Goal: Register for event/course

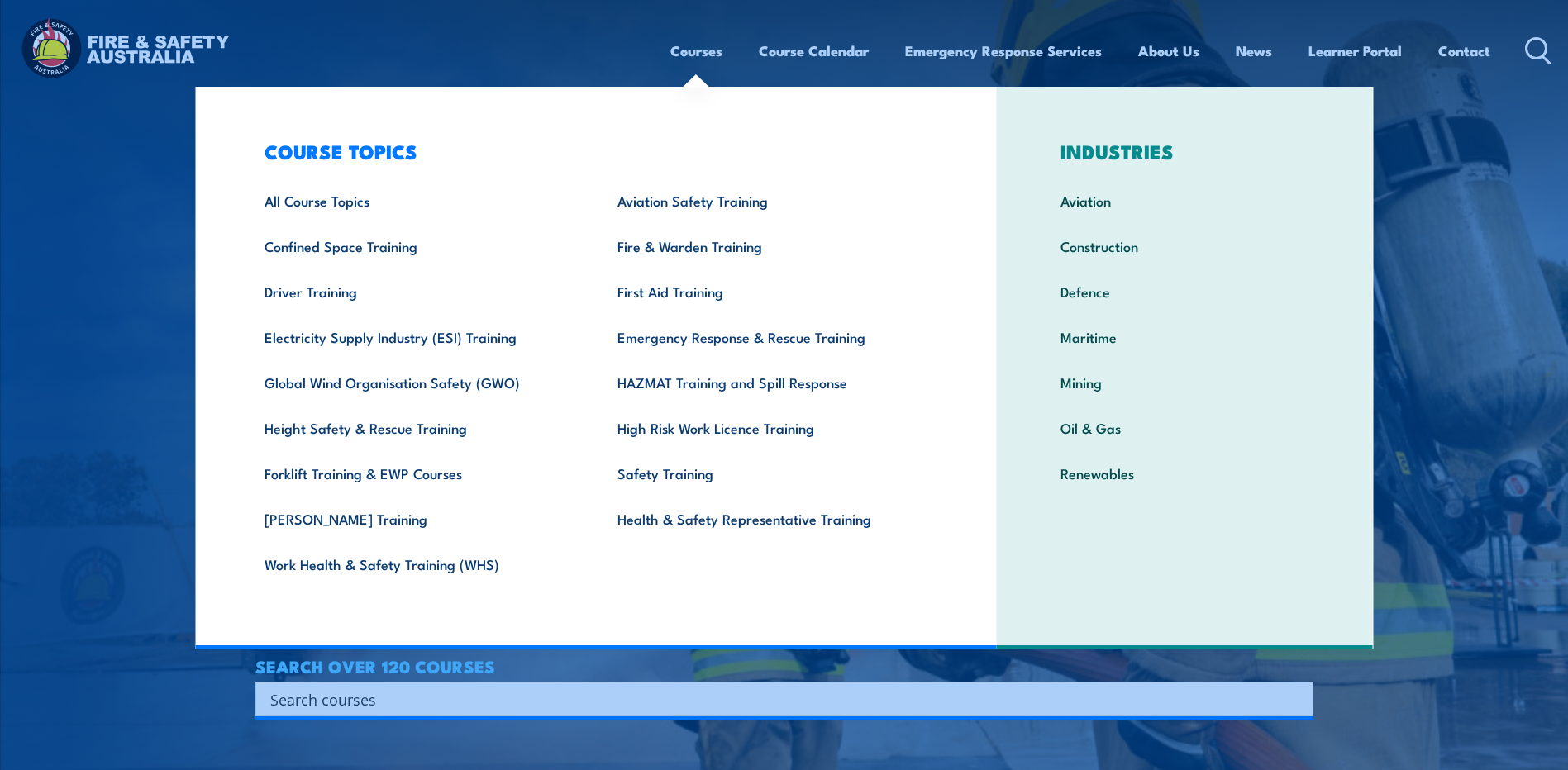
click at [693, 48] on link "Courses" at bounding box center [695, 51] width 52 height 44
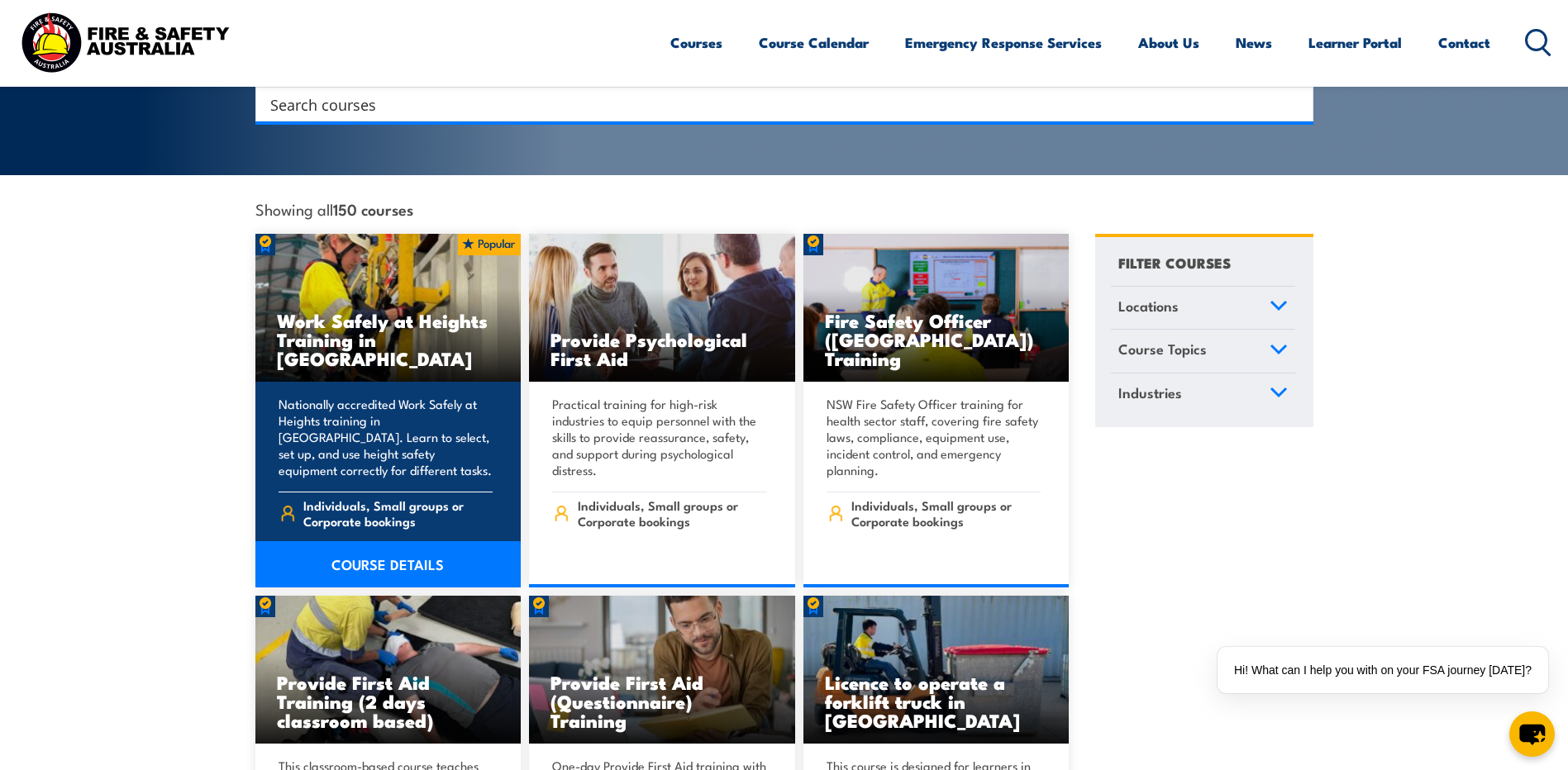
scroll to position [248, 0]
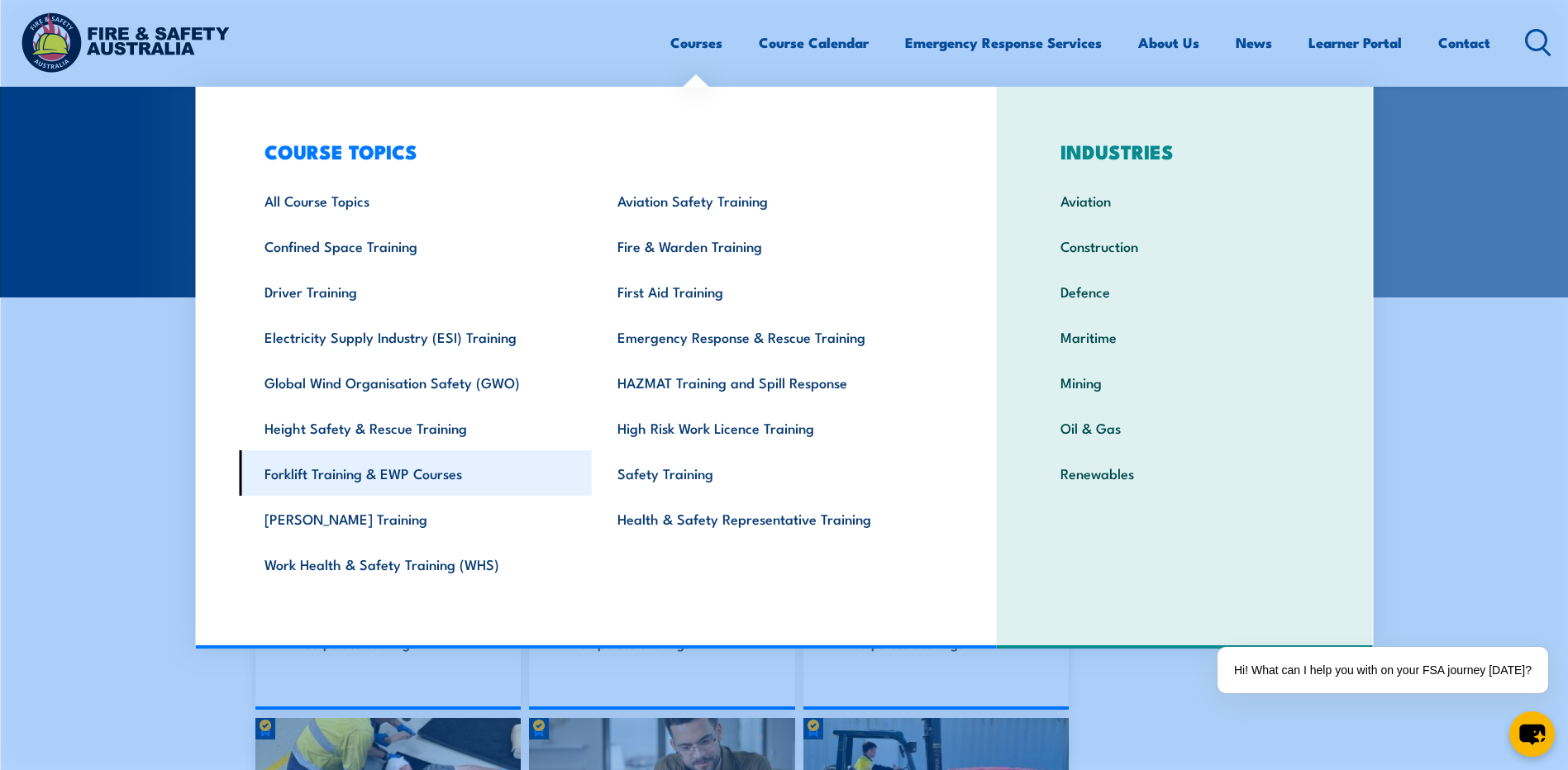
click at [332, 476] on link "Forklift Training & EWP Courses" at bounding box center [415, 473] width 353 height 46
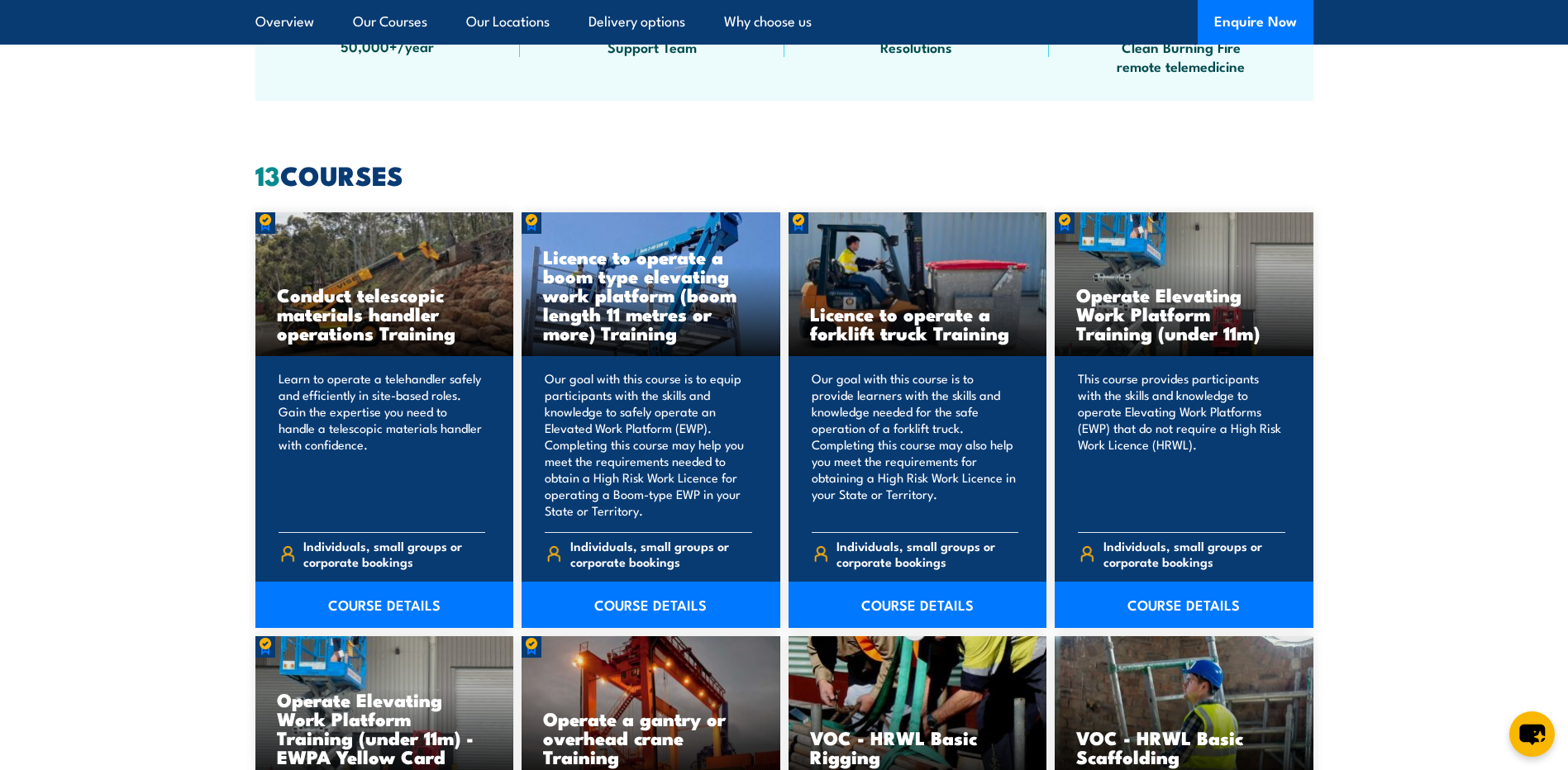
scroll to position [1239, 0]
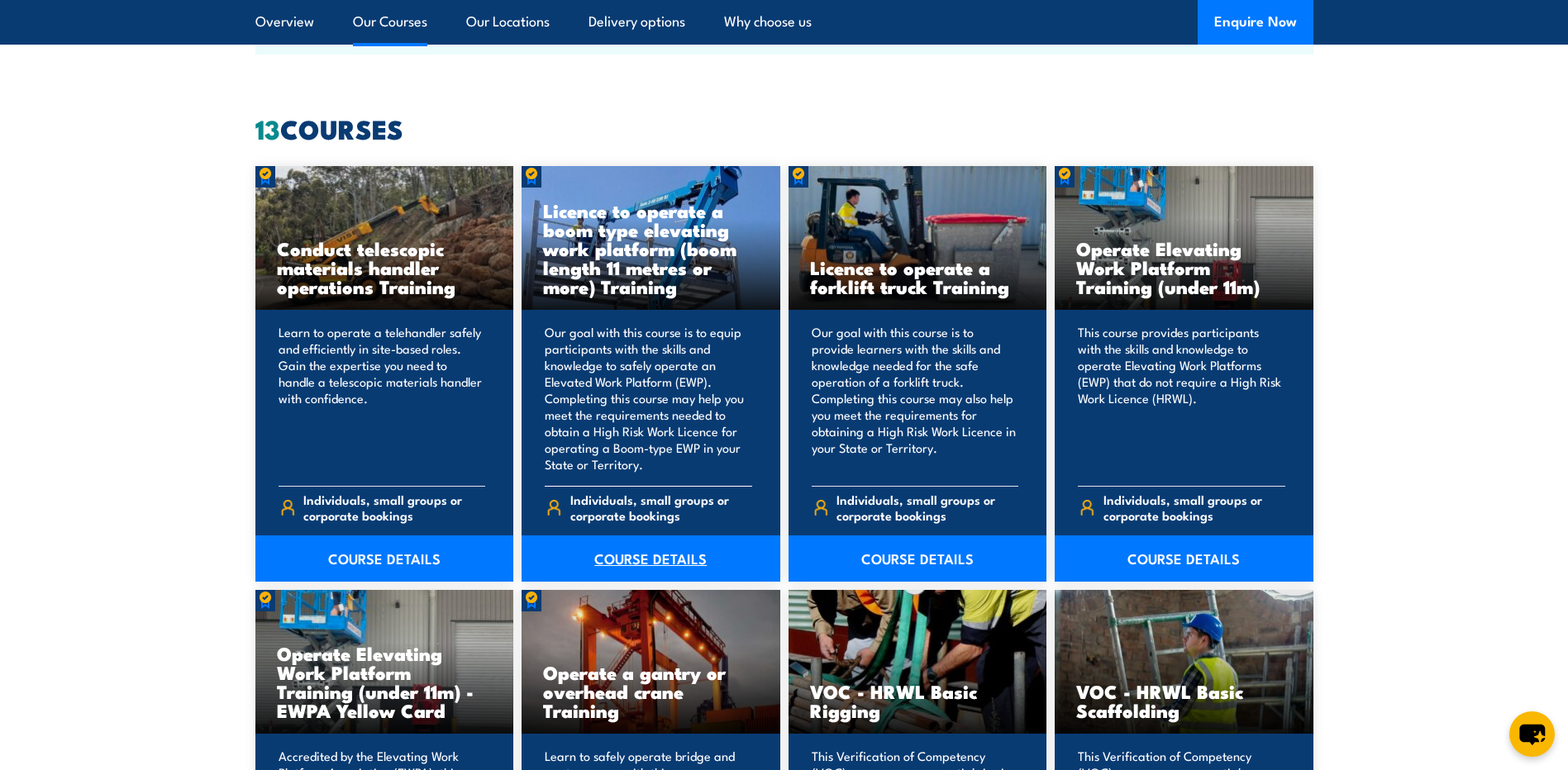
click at [662, 556] on link "COURSE DETAILS" at bounding box center [651, 558] width 259 height 47
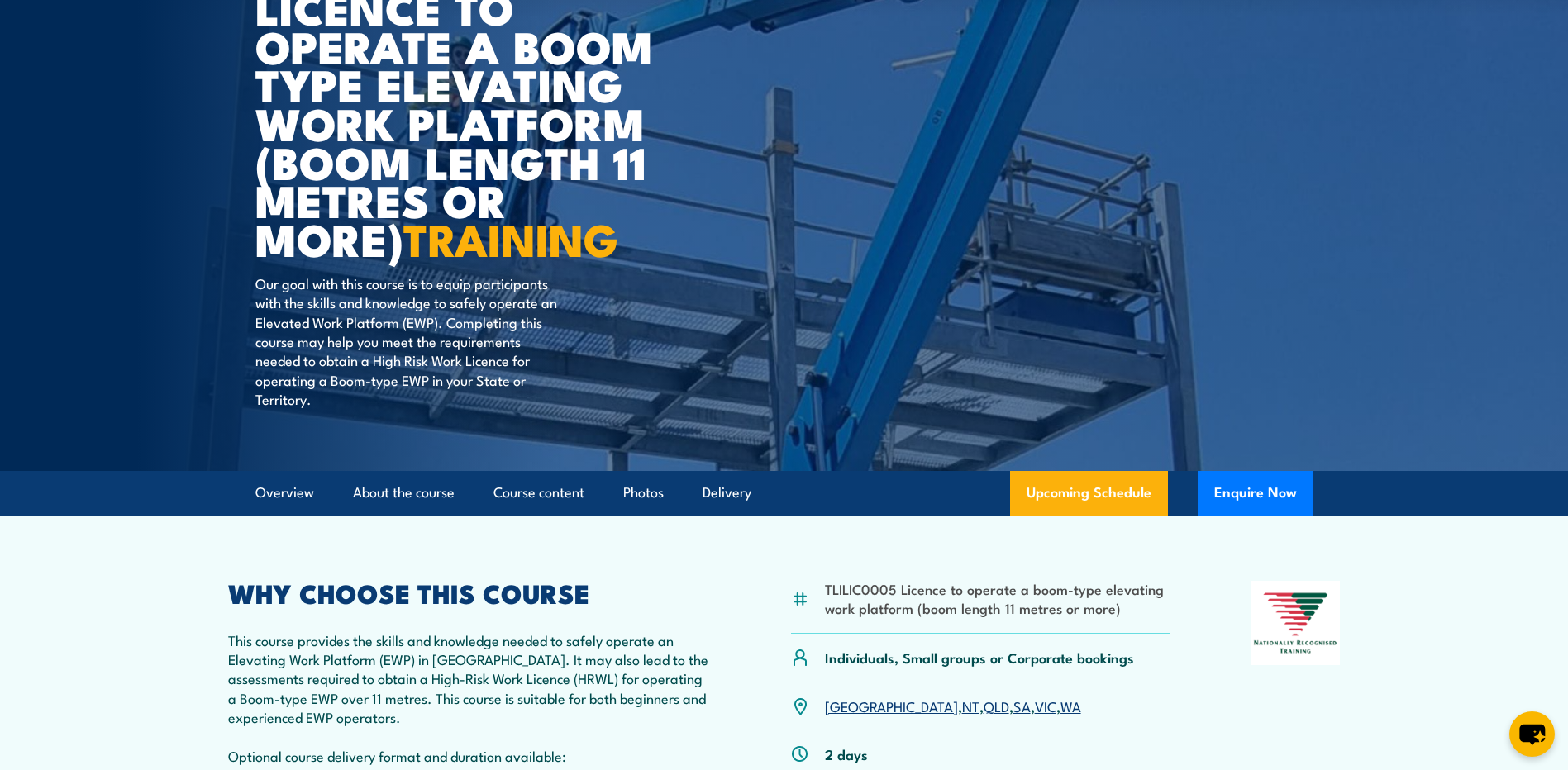
scroll to position [496, 0]
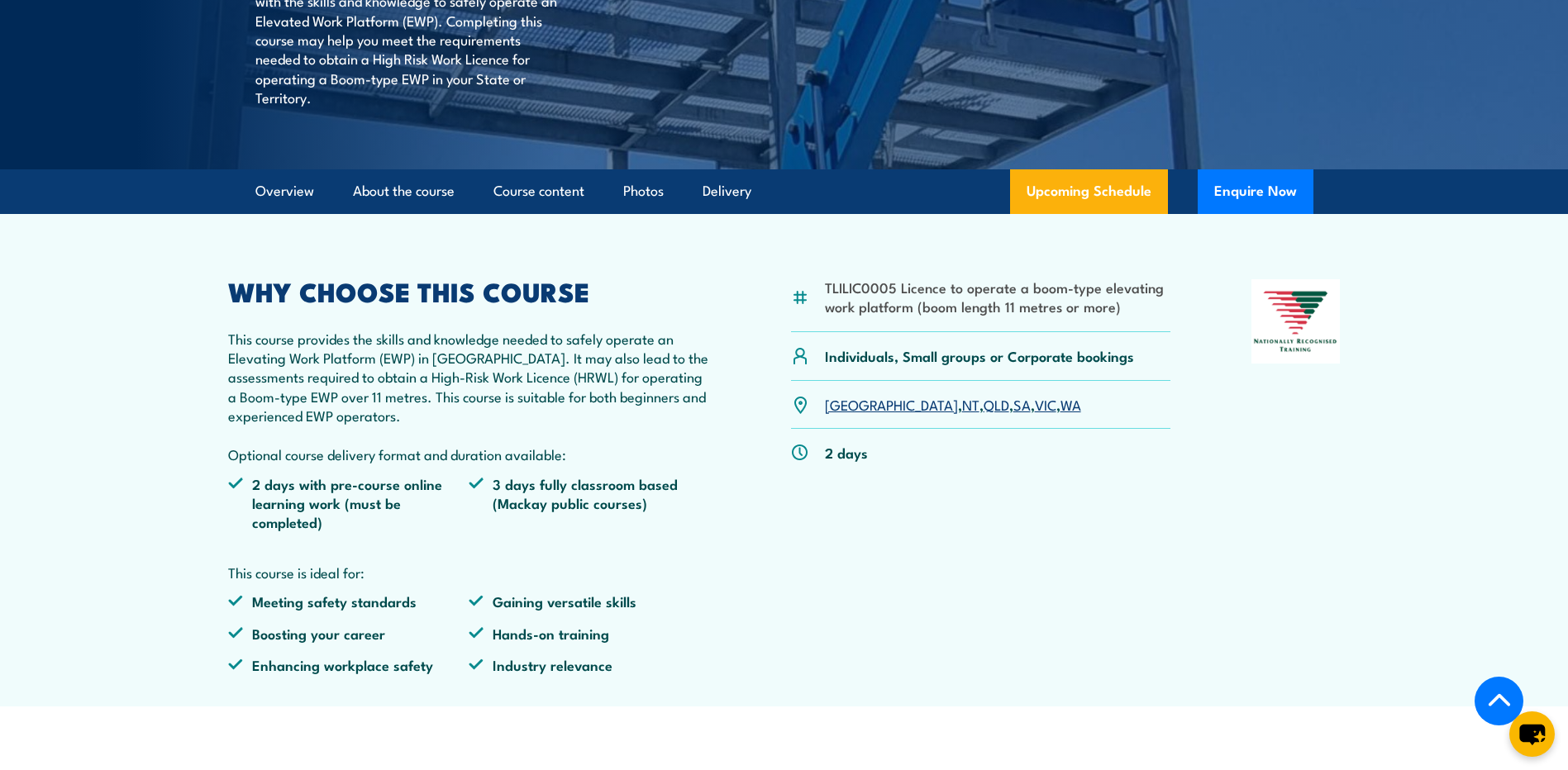
click at [1060, 406] on link "WA" at bounding box center [1070, 404] width 21 height 20
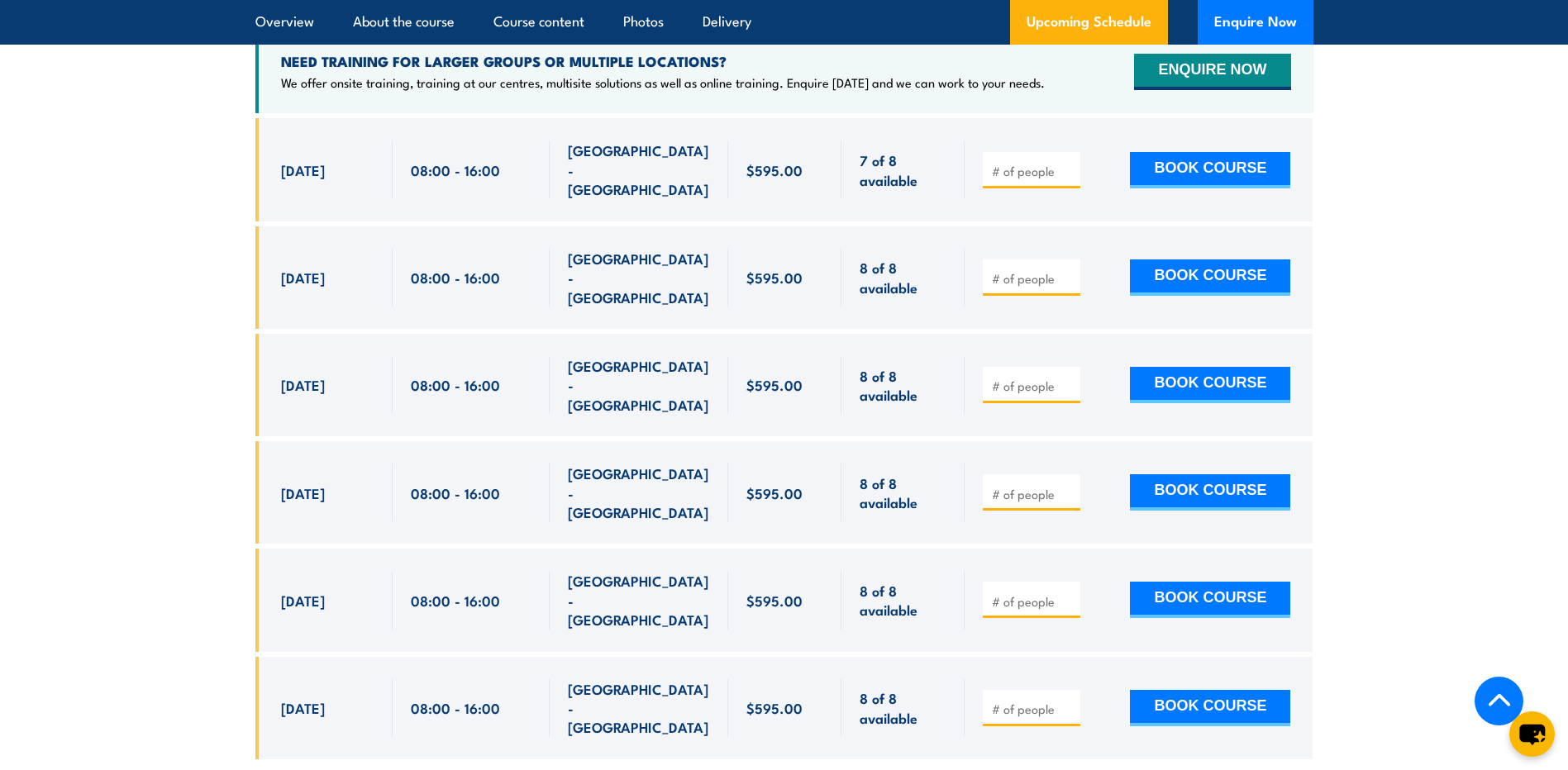
scroll to position [3125, 0]
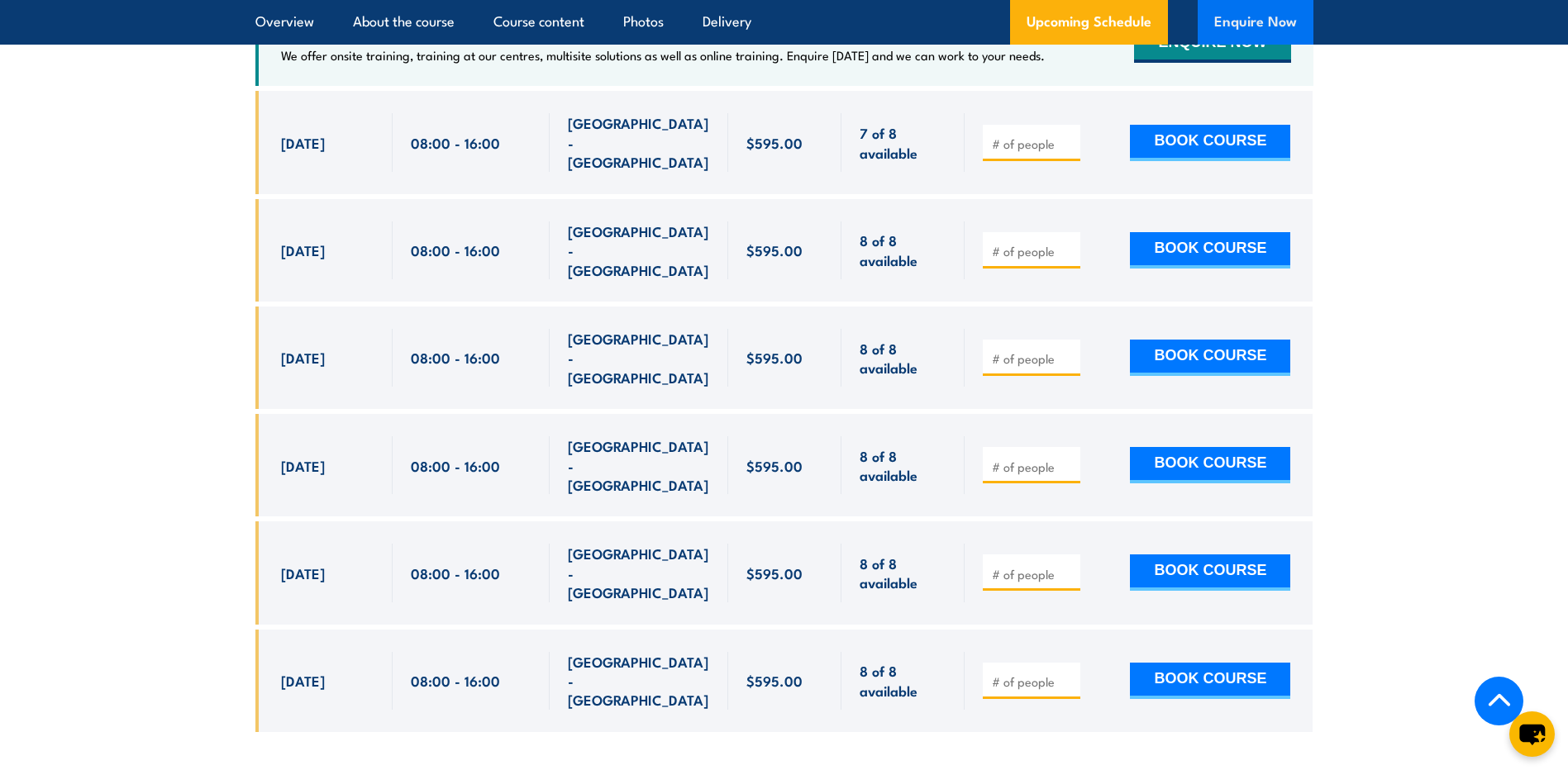
click at [1263, 18] on button "Enquire Now" at bounding box center [1255, 22] width 116 height 45
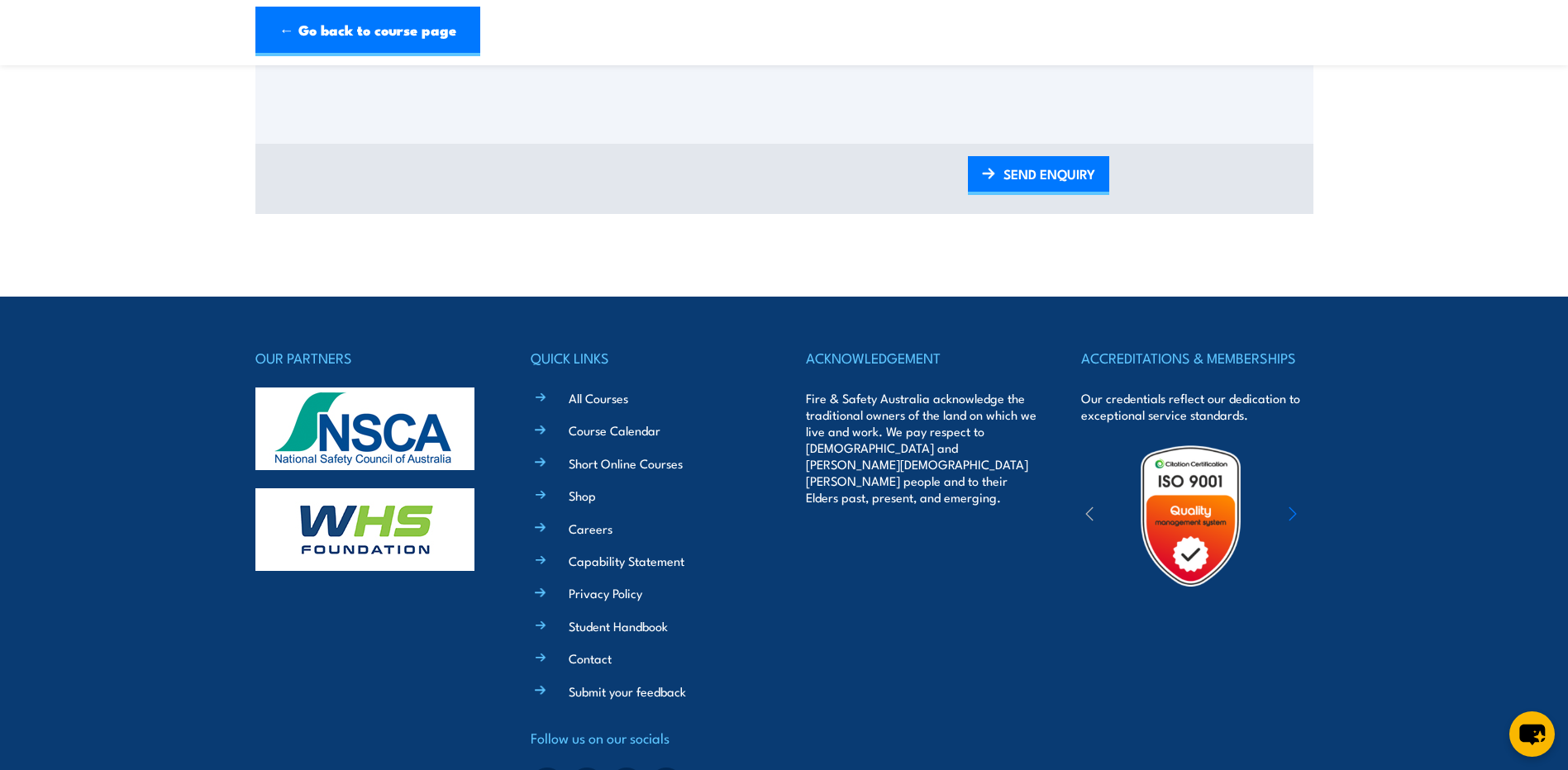
scroll to position [1052, 0]
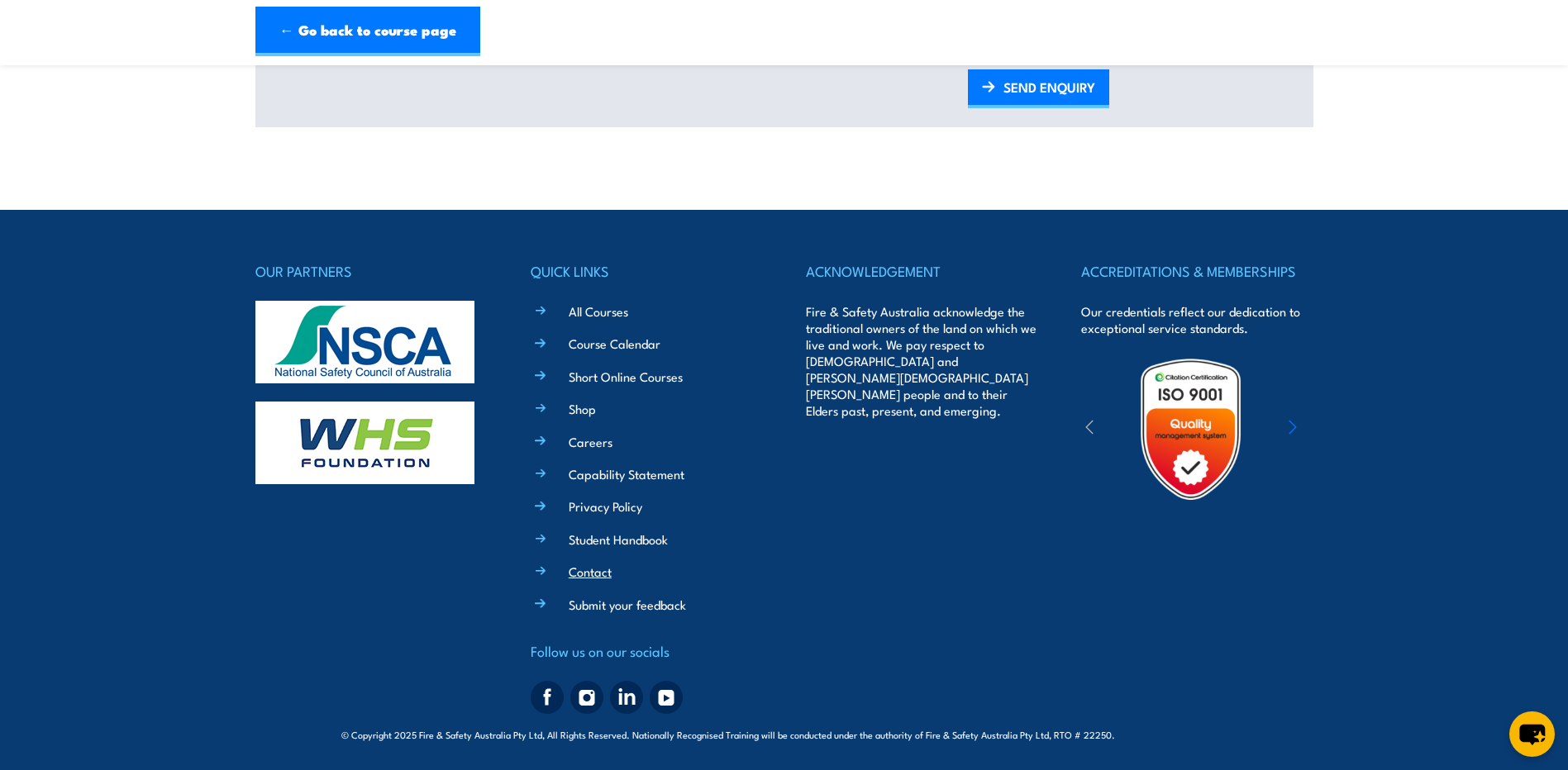
click at [585, 570] on link "Contact" at bounding box center [589, 571] width 43 height 17
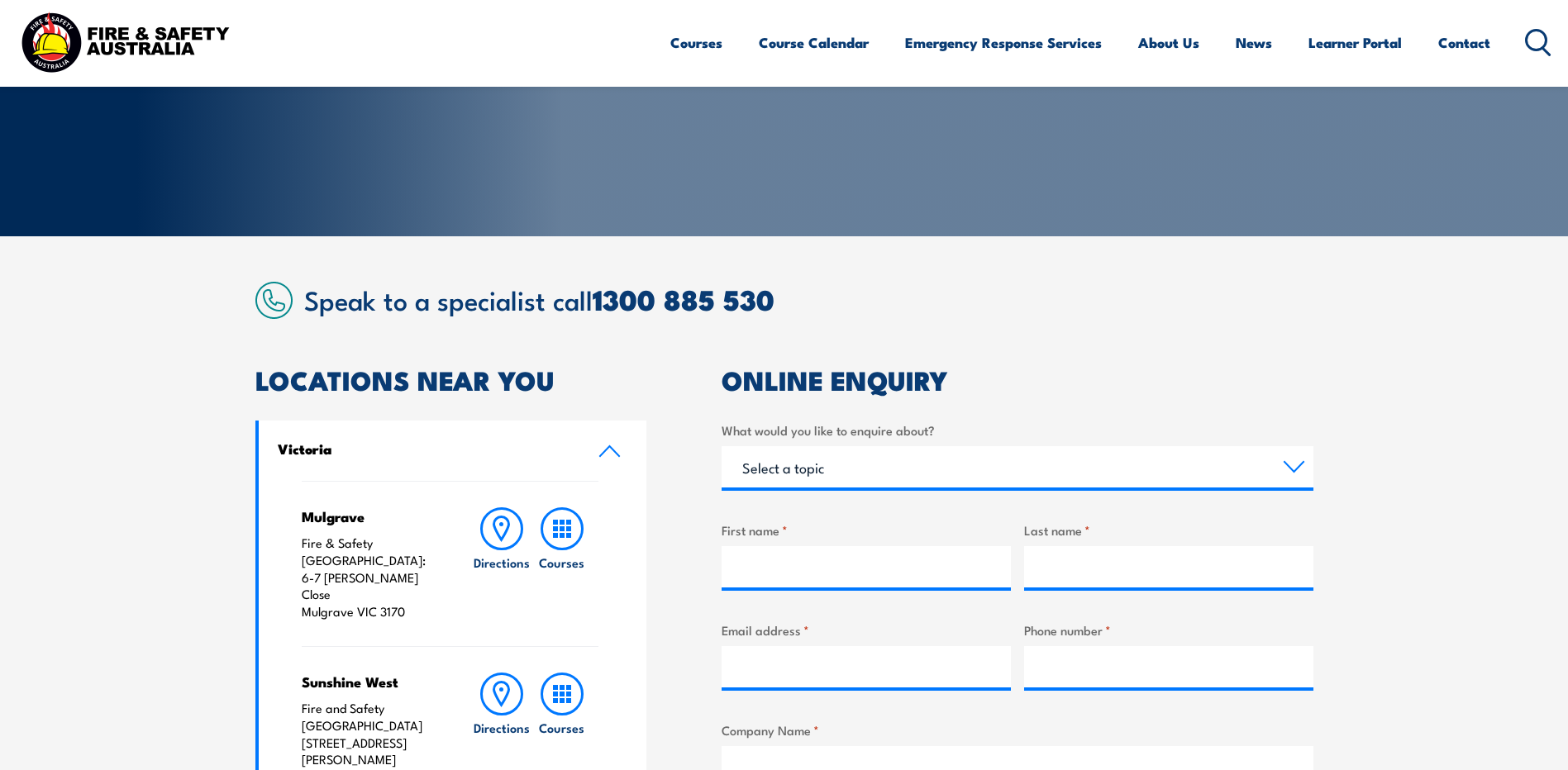
scroll to position [248, 0]
